Goal: Task Accomplishment & Management: Manage account settings

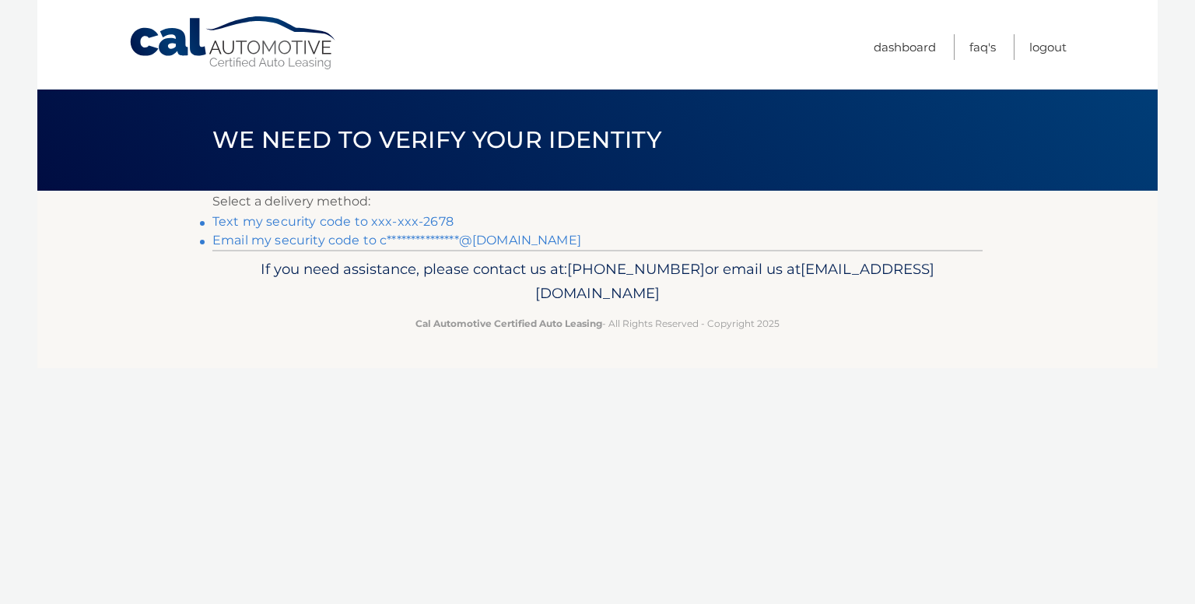
click at [437, 222] on link "Text my security code to xxx-xxx-2678" at bounding box center [332, 221] width 241 height 15
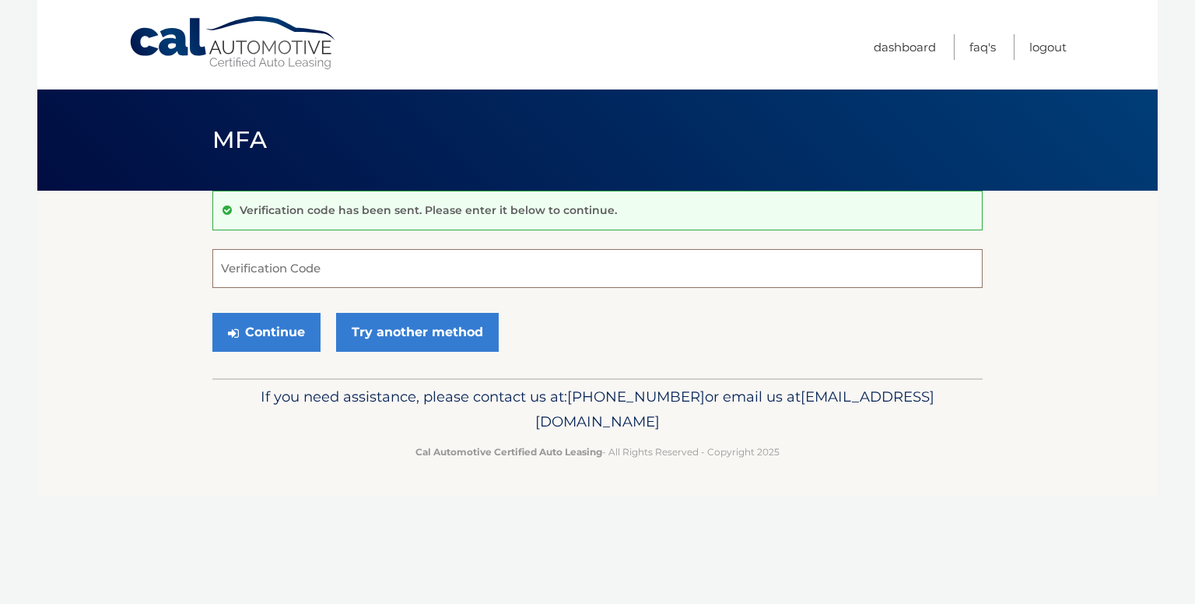
click at [426, 259] on input "Verification Code" at bounding box center [597, 268] width 770 height 39
click at [286, 268] on input "Verification Code" at bounding box center [597, 268] width 770 height 39
type input "998296"
click at [277, 342] on button "Continue" at bounding box center [266, 332] width 108 height 39
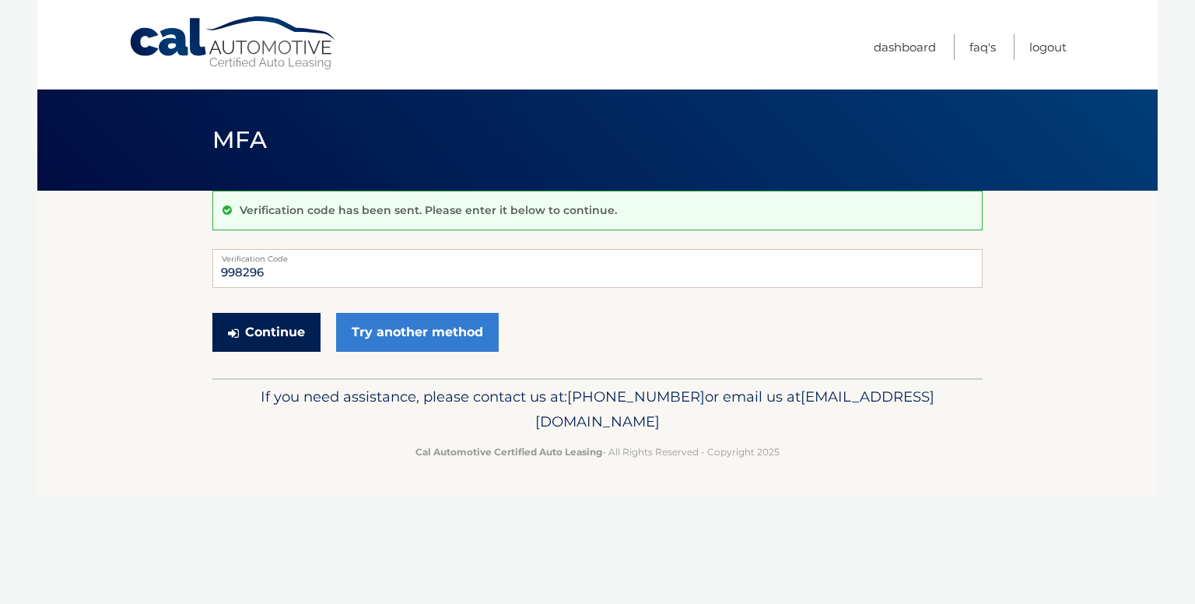
click at [274, 328] on button "Continue" at bounding box center [266, 332] width 108 height 39
click at [276, 340] on button "Continue" at bounding box center [266, 332] width 108 height 39
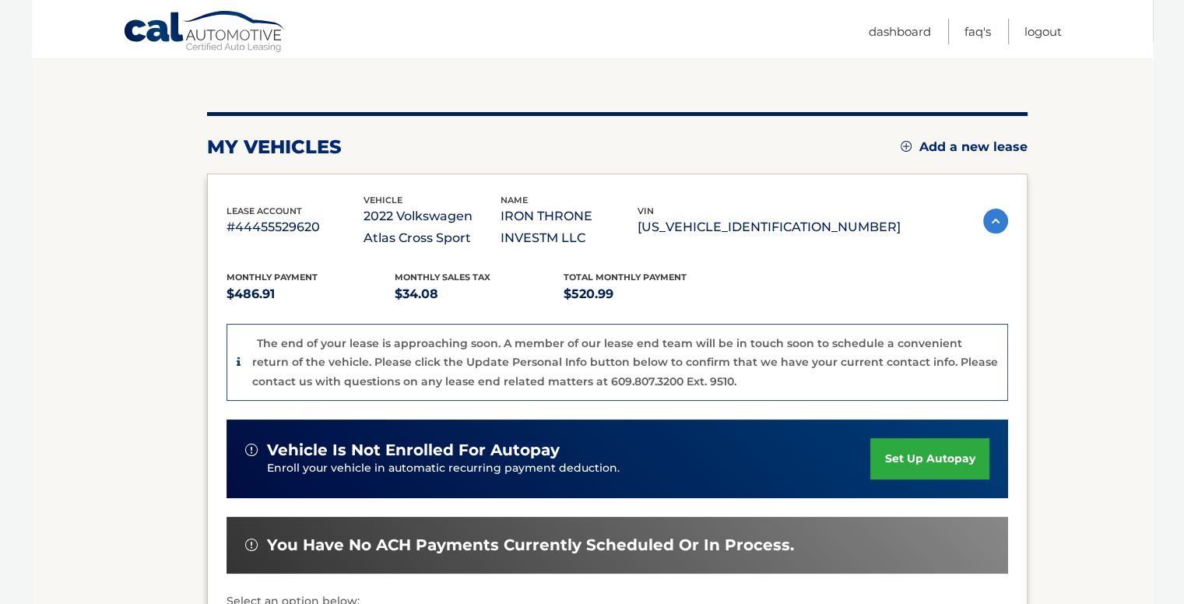
scroll to position [142, 0]
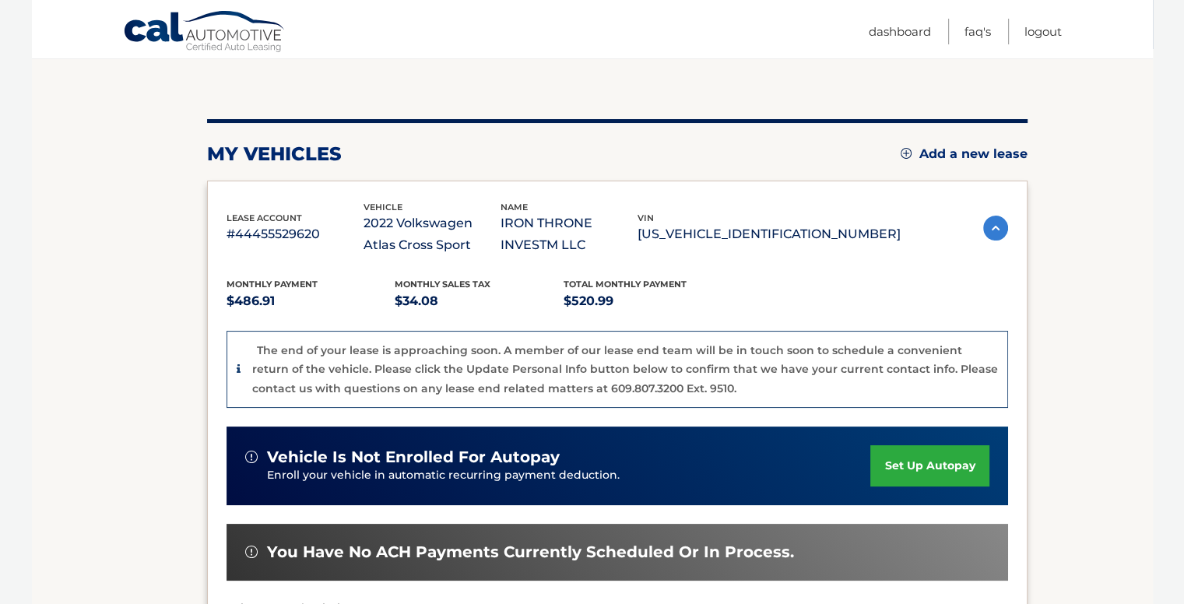
click at [255, 364] on p "The end of your lease is approaching soon. A member of our lease end team will …" at bounding box center [625, 369] width 746 height 52
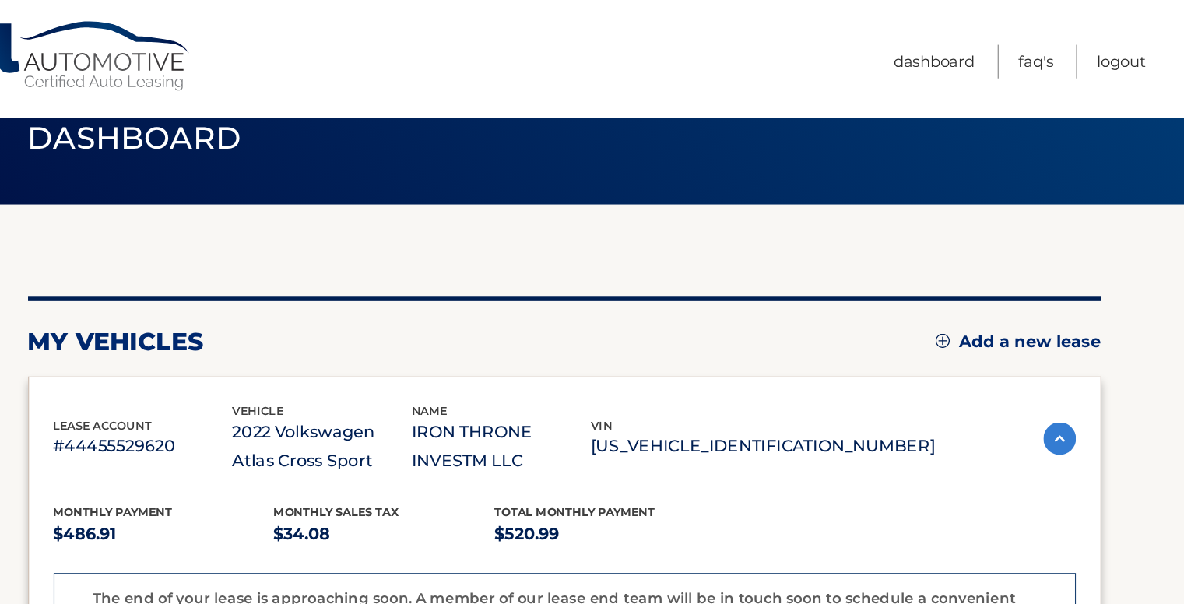
scroll to position [27, 0]
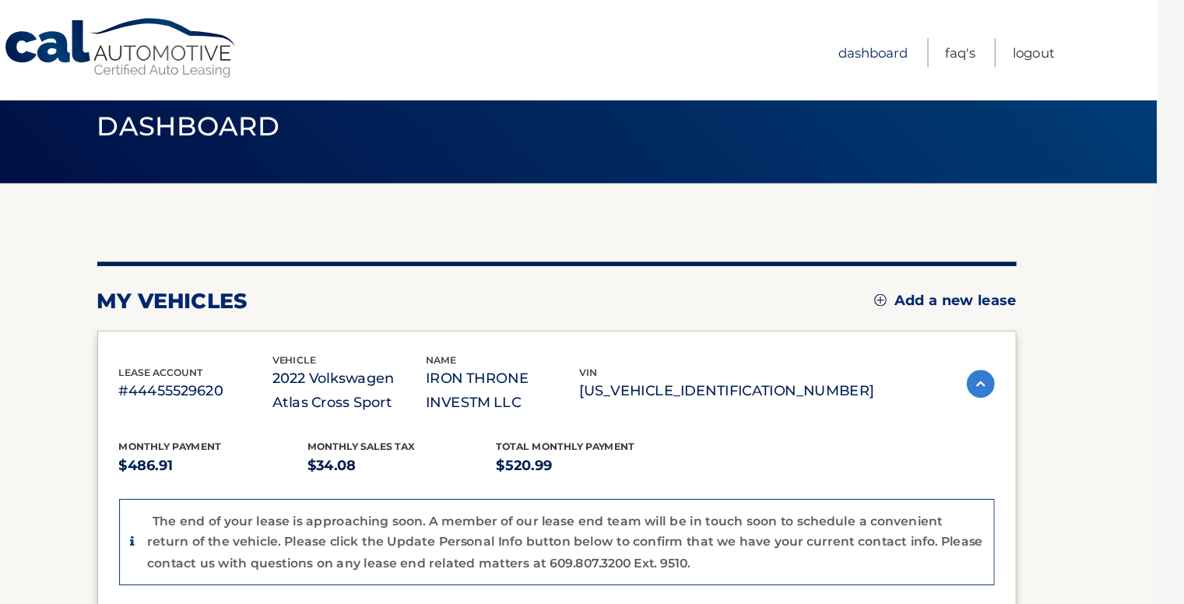
click at [894, 53] on link "Dashboard" at bounding box center [900, 47] width 62 height 26
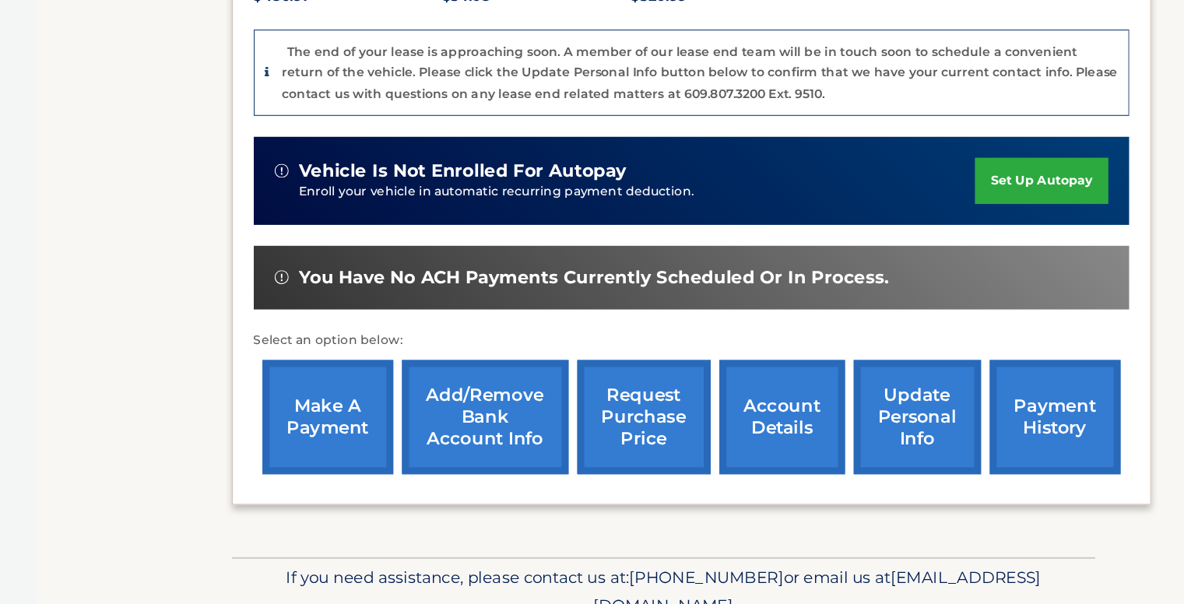
scroll to position [455, 0]
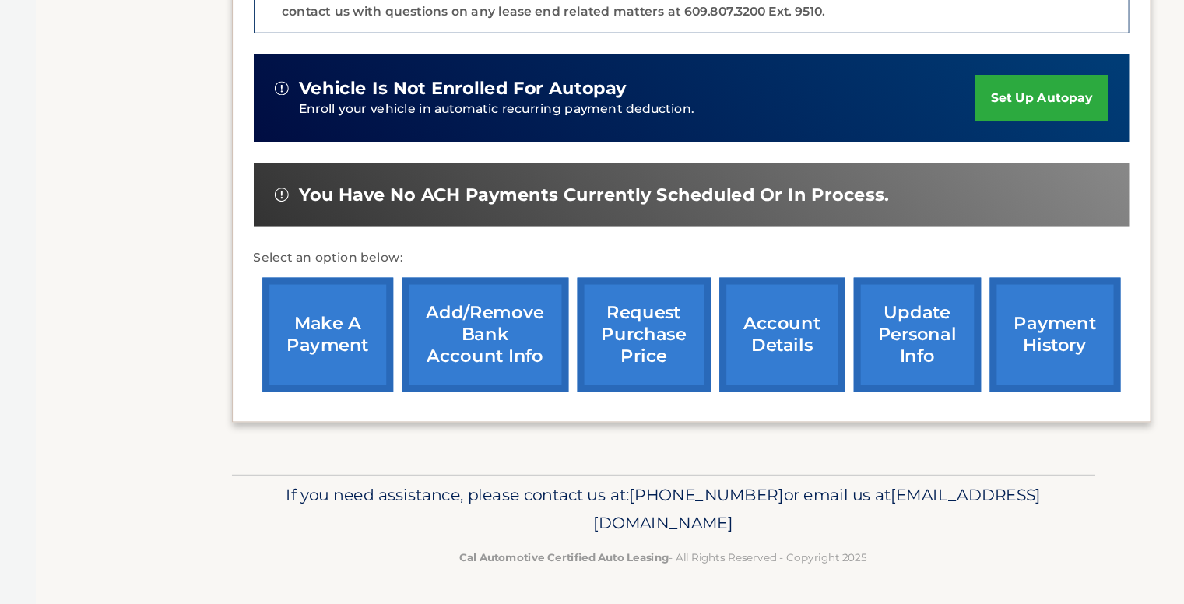
click at [279, 238] on span "You have no ACH payments currently scheduled or in process." at bounding box center [530, 238] width 527 height 19
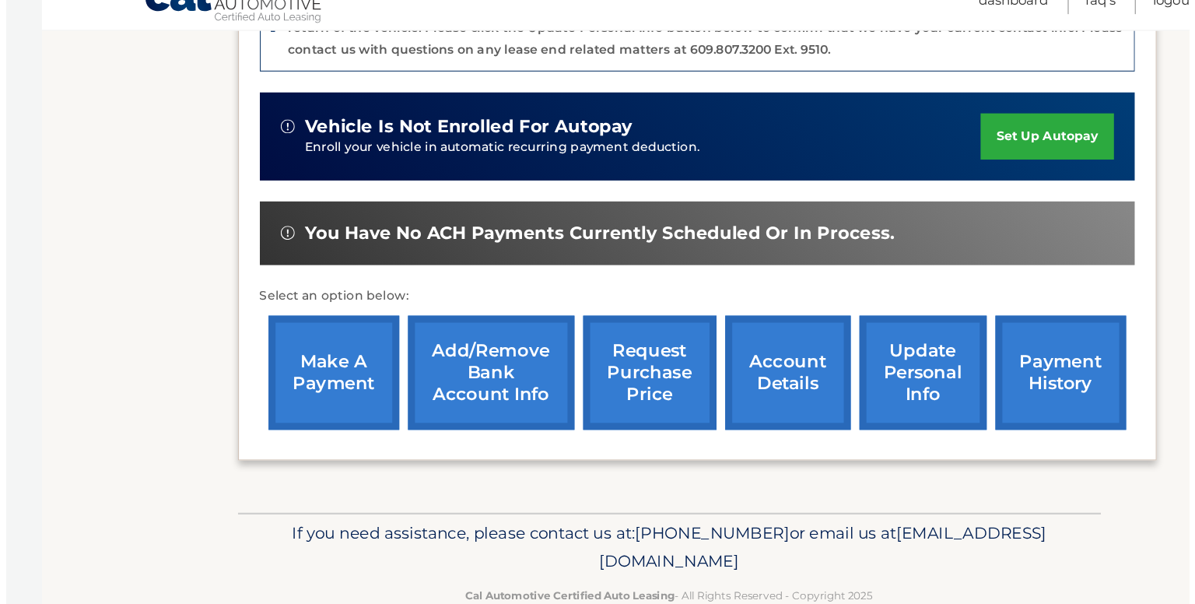
scroll to position [454, 0]
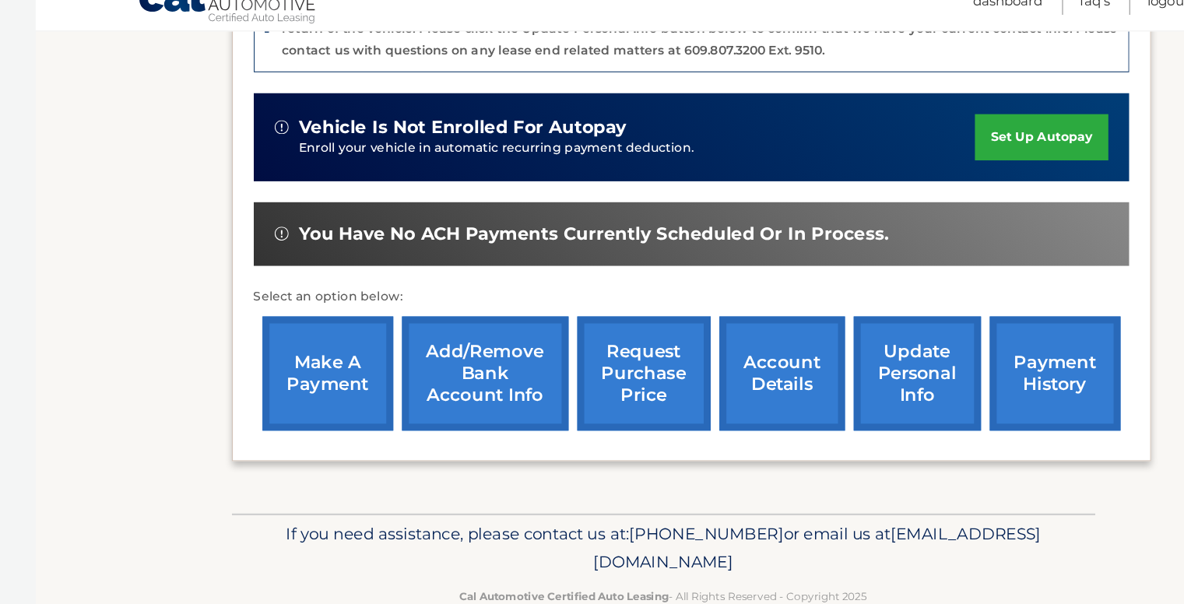
click at [557, 378] on link "request purchase price" at bounding box center [574, 365] width 119 height 102
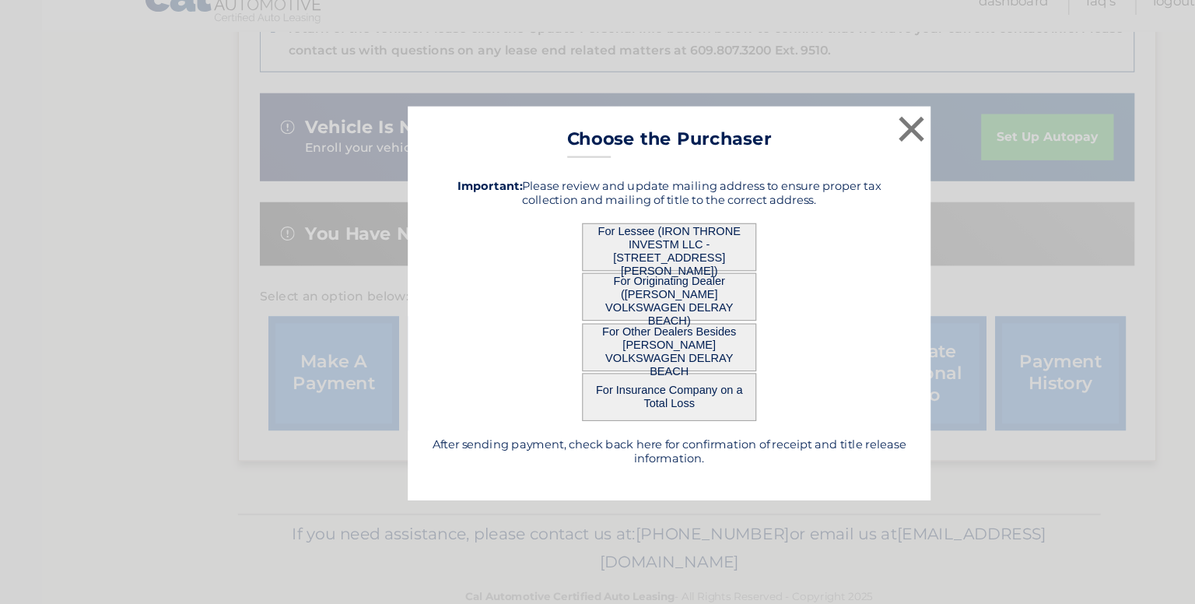
click at [614, 254] on button "For Lessee (IRON THRONE INVESTM LLC - [STREET_ADDRESS][PERSON_NAME])" at bounding box center [598, 251] width 156 height 43
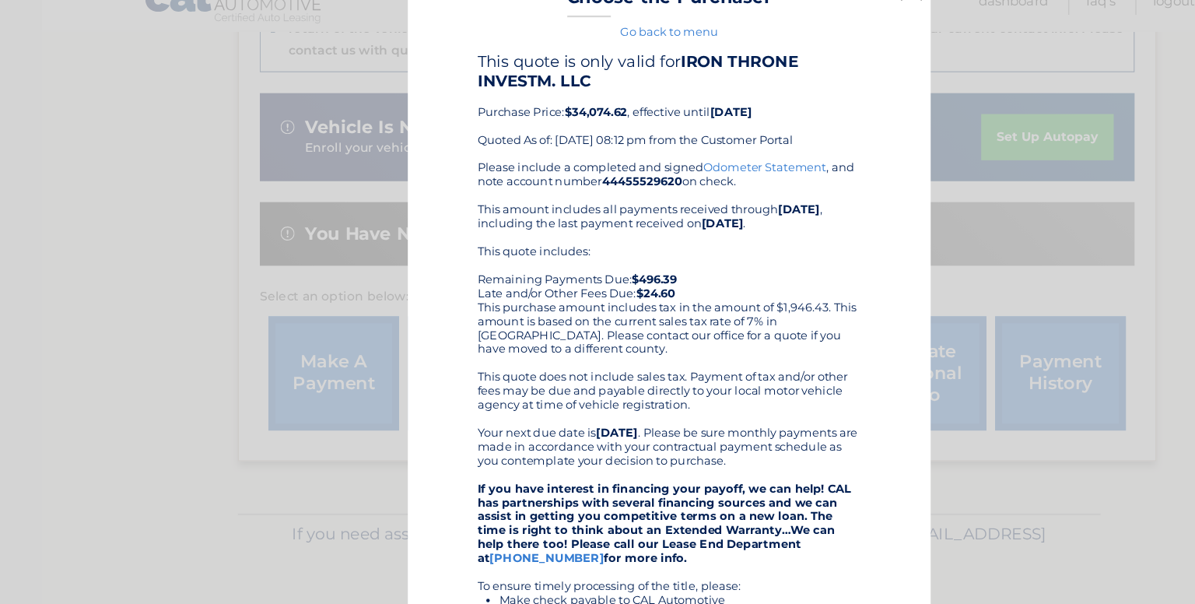
click at [614, 240] on div "Please include a completed and signed Odometer Statement , and note account num…" at bounding box center [597, 466] width 342 height 585
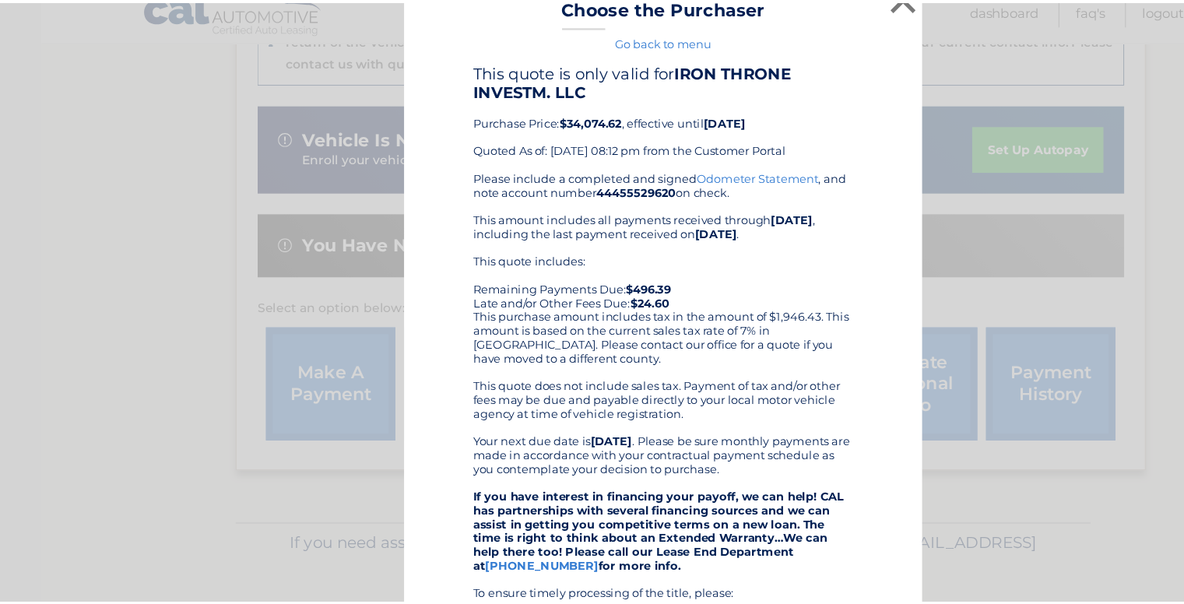
scroll to position [453, 0]
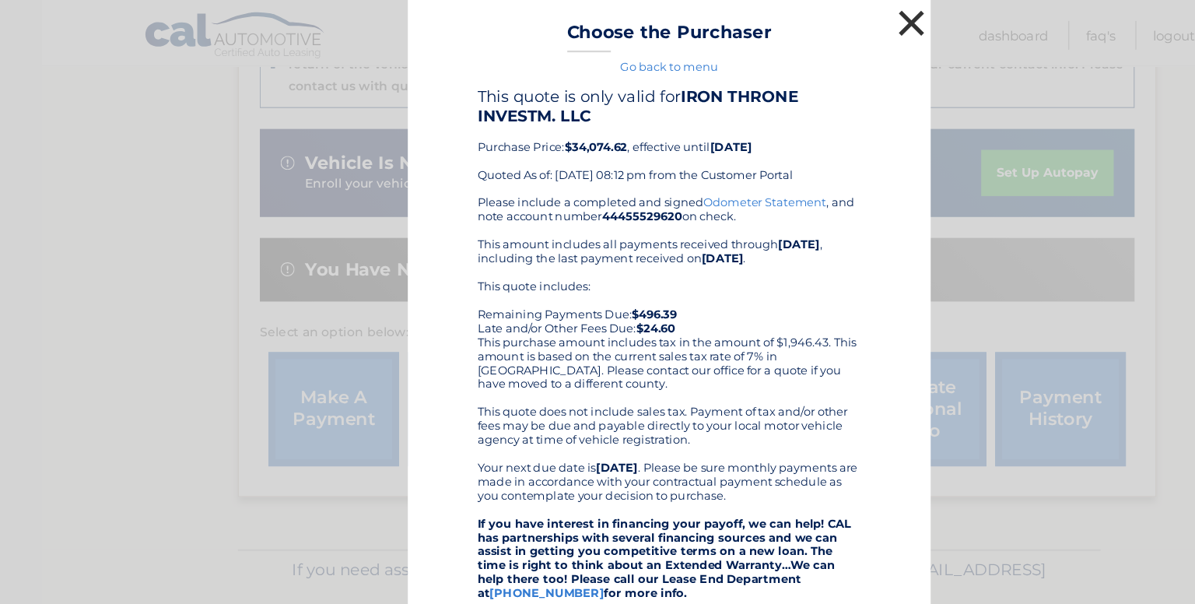
click at [798, 12] on button "×" at bounding box center [813, 20] width 31 height 31
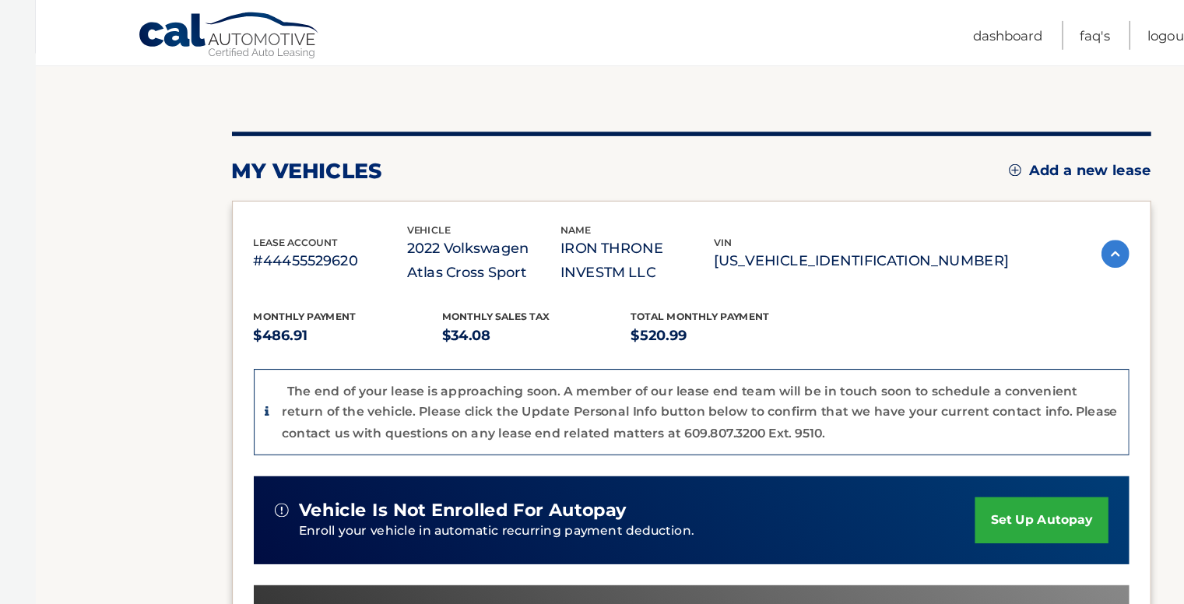
scroll to position [0, 0]
